Goal: Task Accomplishment & Management: Use online tool/utility

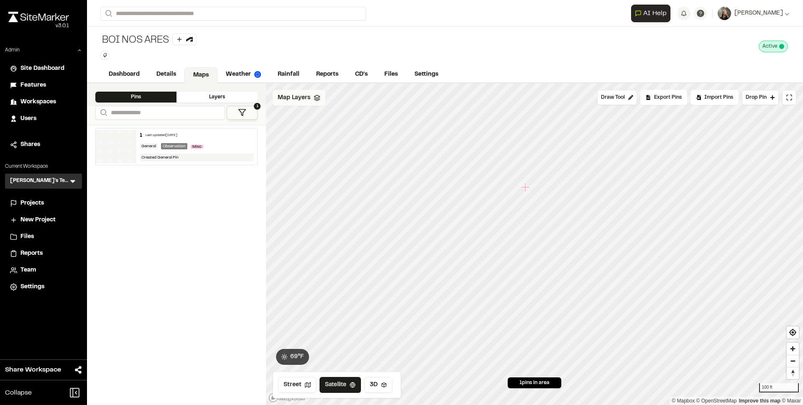
click at [305, 98] on span "Map Layers" at bounding box center [294, 97] width 33 height 9
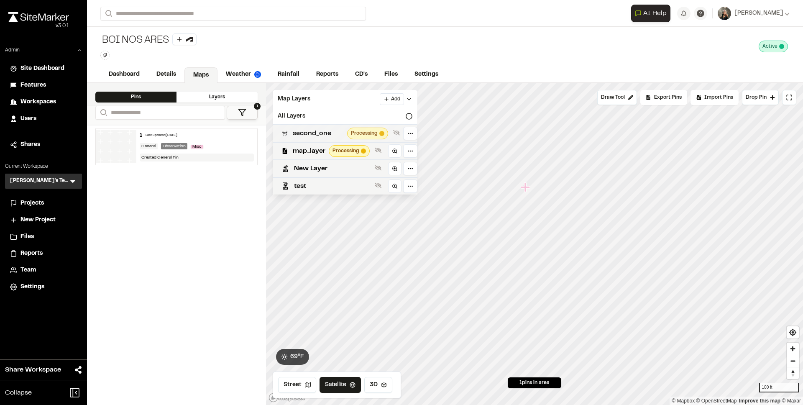
click at [316, 131] on span "second_one" at bounding box center [318, 133] width 51 height 10
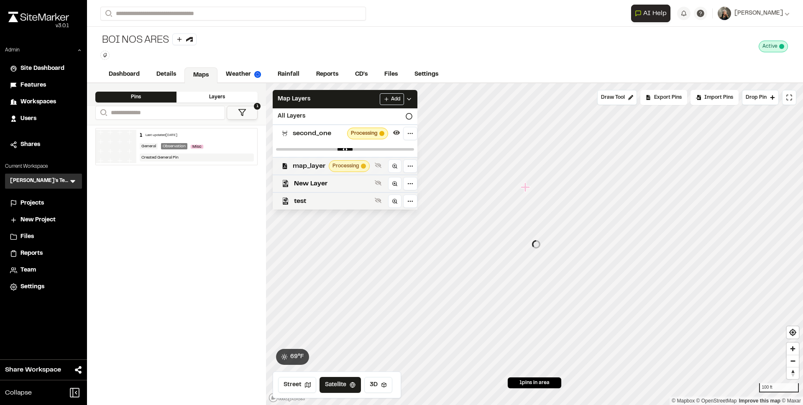
click at [299, 167] on span "map_layer" at bounding box center [309, 166] width 33 height 10
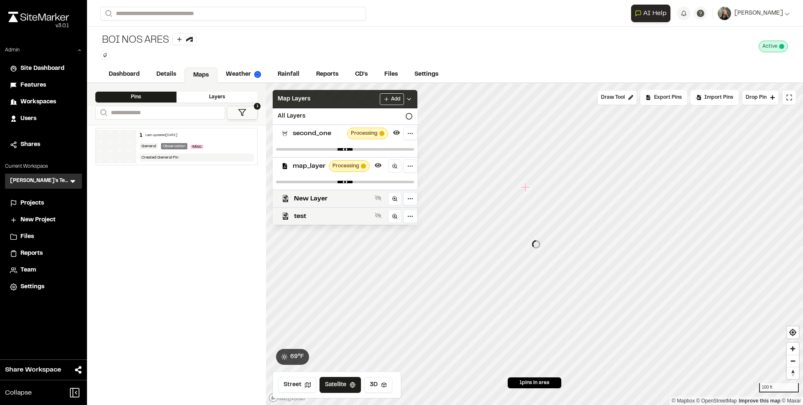
click at [324, 99] on div "Map Layers Add" at bounding box center [345, 99] width 145 height 18
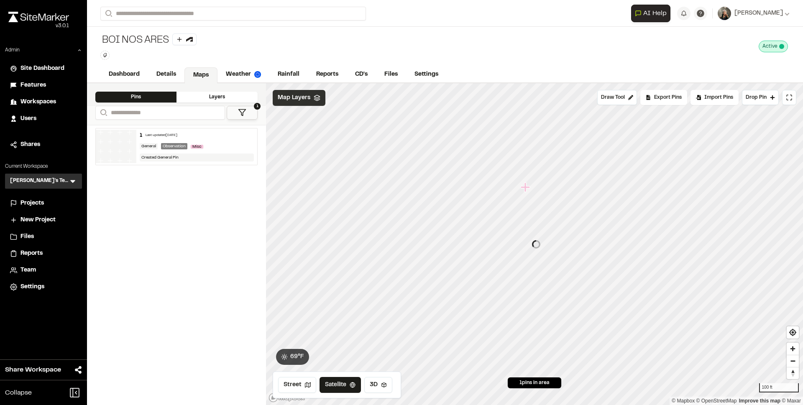
click at [292, 102] on span "Map Layers" at bounding box center [294, 97] width 33 height 9
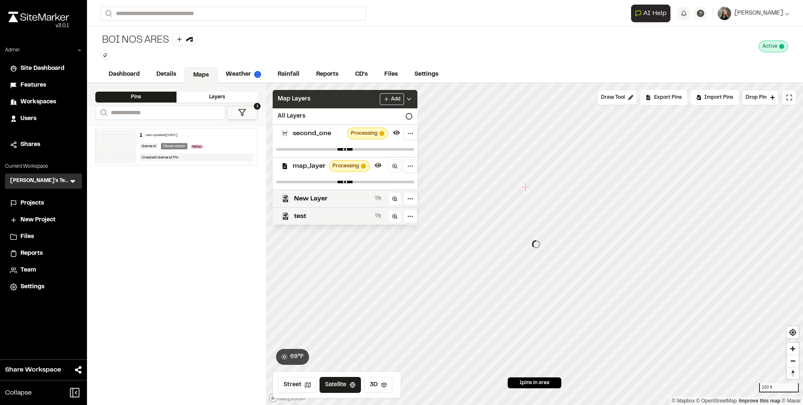
click at [292, 102] on span "Map Layers" at bounding box center [294, 98] width 33 height 9
